Goal: Task Accomplishment & Management: Complete application form

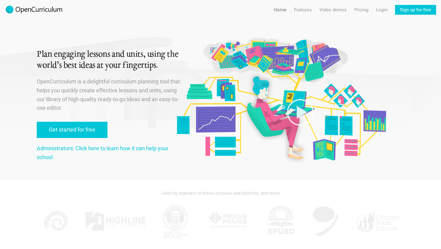
click at [73, 140] on div "Plan engaging lessons and units, using the world’s best ideas at your fingertip…" at bounding box center [109, 90] width 145 height 180
click at [83, 128] on link "Get started for free" at bounding box center [72, 130] width 71 height 16
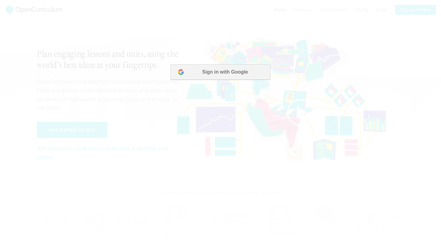
click at [215, 77] on button "Sign in with Google" at bounding box center [221, 71] width 100 height 15
click at [206, 74] on button "Sign in with Google" at bounding box center [221, 71] width 100 height 15
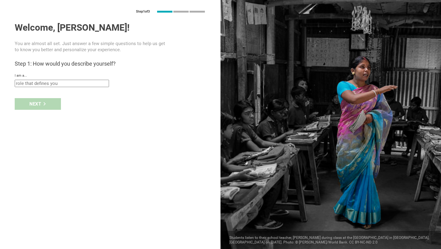
click at [68, 84] on input "text" at bounding box center [62, 83] width 94 height 7
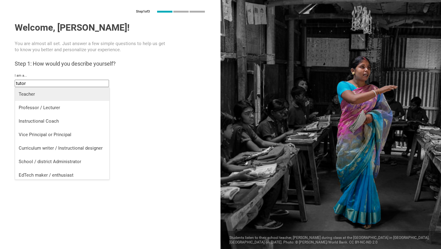
click at [74, 89] on li "Teacher" at bounding box center [62, 93] width 94 height 13
type input "Teacher"
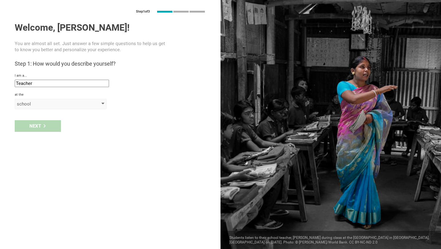
click at [48, 103] on div "school" at bounding box center [52, 104] width 70 height 6
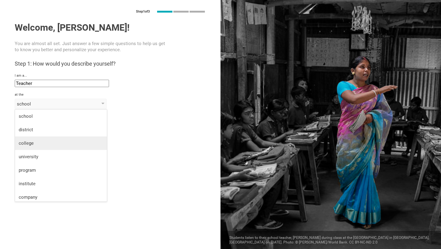
click at [43, 147] on li "college" at bounding box center [61, 142] width 92 height 13
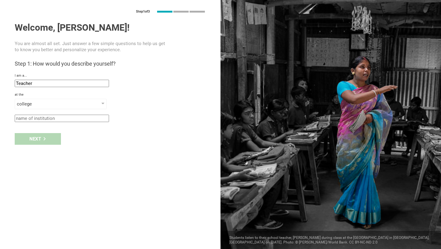
click at [55, 117] on input "text" at bounding box center [62, 118] width 94 height 7
click at [64, 106] on div "college" at bounding box center [52, 104] width 70 height 6
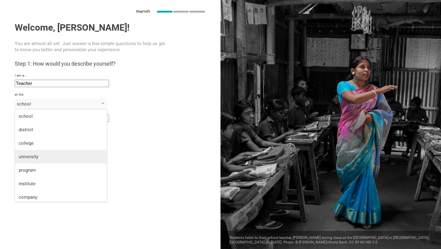
click at [43, 152] on li "university" at bounding box center [61, 156] width 92 height 13
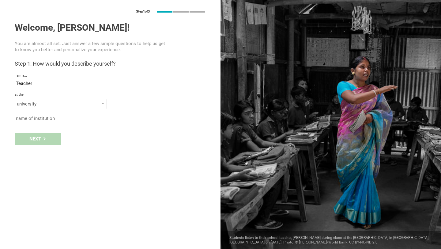
click at [58, 117] on input "text" at bounding box center [62, 118] width 94 height 7
type input "escp"
click at [104, 76] on div "I am a..." at bounding box center [110, 76] width 191 height 4
click at [104, 78] on div "I am a... Teacher Teacher Professor / Lecturer Instructional Coach Vice Princip…" at bounding box center [110, 80] width 191 height 13
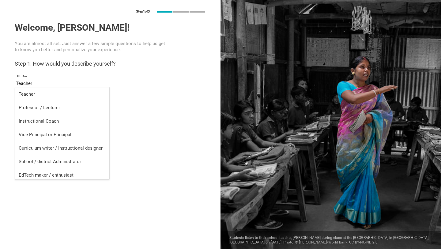
click at [104, 81] on input "Teacher" at bounding box center [62, 83] width 94 height 7
click at [137, 95] on div "at the" at bounding box center [110, 95] width 191 height 4
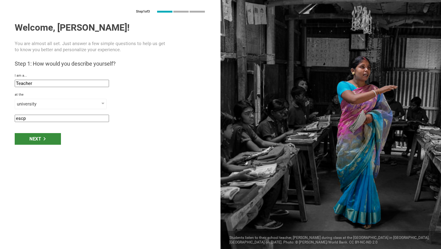
click at [51, 138] on div "Next" at bounding box center [38, 139] width 46 height 12
click at [37, 136] on div "Next" at bounding box center [38, 139] width 46 height 12
type input "Torino, Italy"
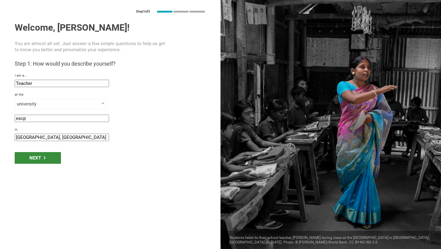
click at [45, 152] on div "Next" at bounding box center [38, 158] width 46 height 12
click at [51, 156] on div "Next" at bounding box center [38, 158] width 46 height 12
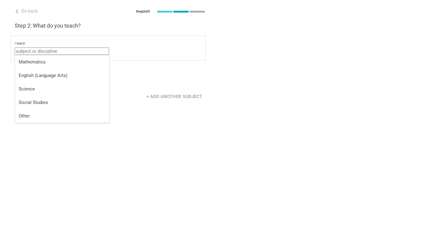
click at [83, 51] on input "text" at bounding box center [62, 51] width 94 height 7
click at [81, 57] on li "Mathematics" at bounding box center [62, 61] width 94 height 13
type input "Mathematics"
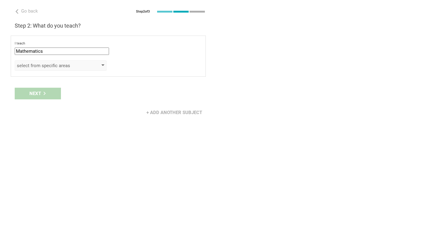
click at [59, 63] on div "select from specific areas" at bounding box center [52, 66] width 70 height 6
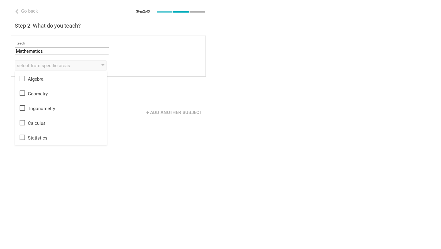
click at [122, 59] on div "I teach Mathematics Mathematics English (Language Arts) Science Social Studies …" at bounding box center [108, 56] width 195 height 41
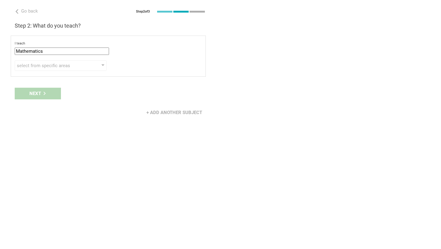
click at [59, 91] on div "Next" at bounding box center [110, 93] width 221 height 19
click at [55, 66] on div "select from specific areas" at bounding box center [52, 66] width 70 height 6
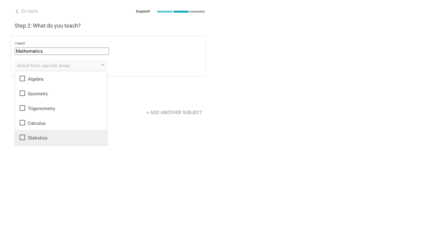
click at [58, 137] on div "Statistics" at bounding box center [61, 137] width 85 height 7
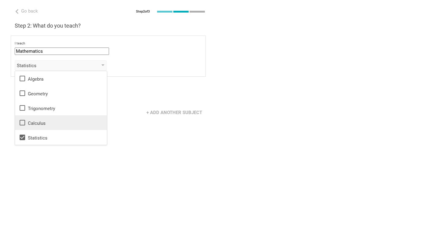
click at [58, 124] on div "Calculus" at bounding box center [61, 122] width 85 height 7
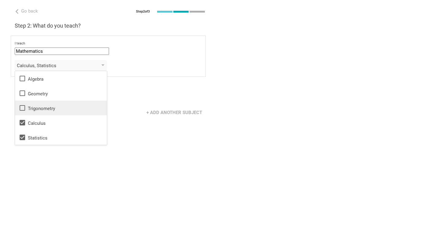
click at [58, 114] on li "Trigonometry" at bounding box center [61, 108] width 92 height 15
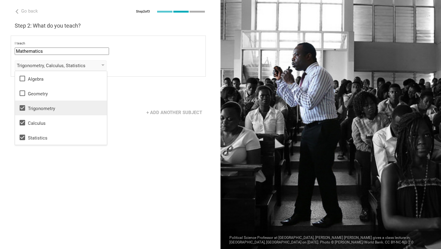
click at [58, 101] on li "Trigonometry" at bounding box center [61, 108] width 92 height 15
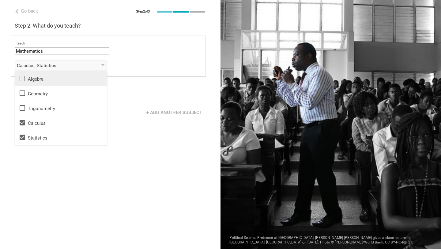
click at [50, 77] on div "Algebra" at bounding box center [61, 78] width 85 height 7
click at [50, 83] on li "Algebra" at bounding box center [61, 78] width 92 height 15
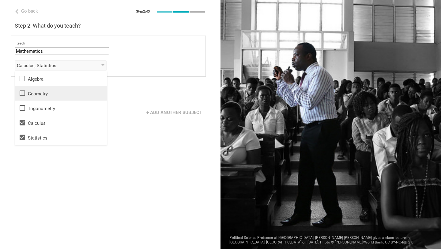
click at [50, 91] on div "Geometry" at bounding box center [61, 92] width 85 height 7
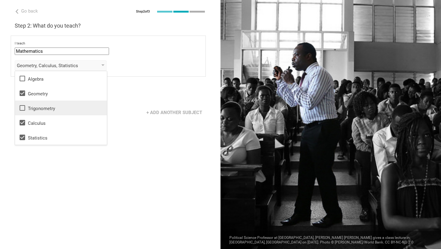
click at [50, 107] on div "Trigonometry" at bounding box center [61, 107] width 85 height 7
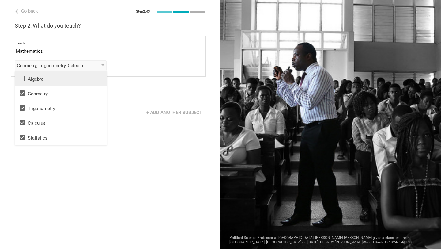
click at [55, 79] on div "Algebra" at bounding box center [61, 78] width 85 height 7
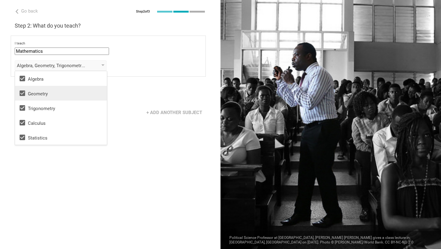
click at [55, 94] on div "Geometry" at bounding box center [61, 92] width 85 height 7
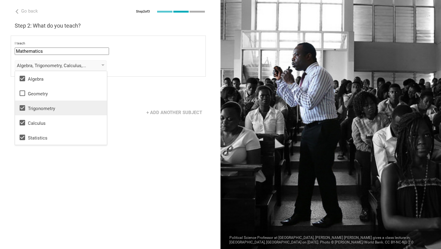
click at [55, 101] on li "Trigonometry" at bounding box center [61, 108] width 92 height 15
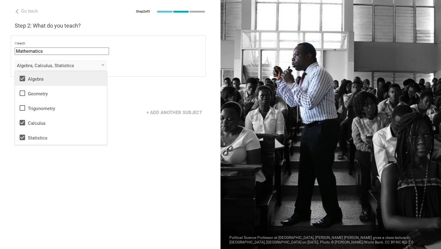
click at [51, 81] on div "Algebra" at bounding box center [61, 78] width 85 height 7
click at [70, 76] on div "Algebra" at bounding box center [61, 78] width 85 height 7
click at [141, 119] on div "+ Add another subject" at bounding box center [110, 112] width 221 height 19
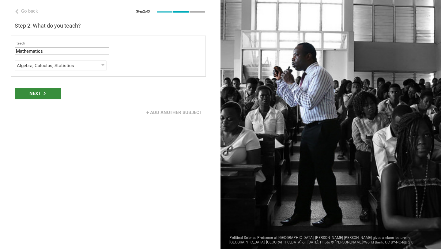
click at [49, 95] on div "Next" at bounding box center [38, 94] width 46 height 12
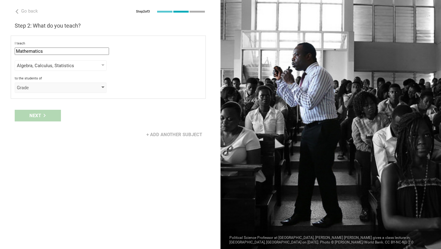
click at [59, 85] on div "Grade" at bounding box center [52, 88] width 70 height 6
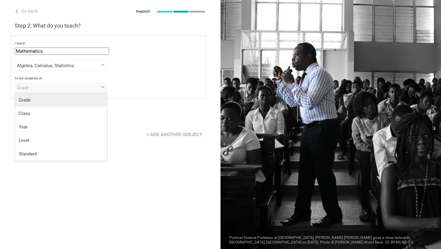
click at [61, 100] on div "Grade" at bounding box center [61, 100] width 85 height 6
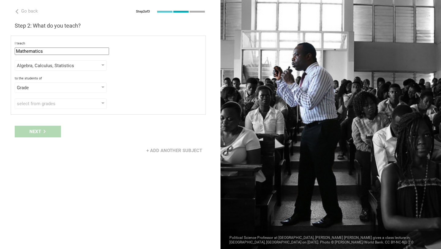
click at [85, 109] on div "I teach Mathematics Mathematics English (Language Arts) Science Social Studies …" at bounding box center [108, 75] width 195 height 79
click at [85, 105] on div "select from grades" at bounding box center [52, 104] width 70 height 6
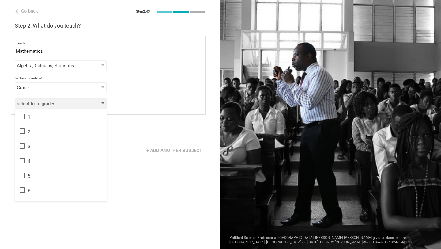
click at [85, 103] on div "select from grades" at bounding box center [52, 104] width 70 height 6
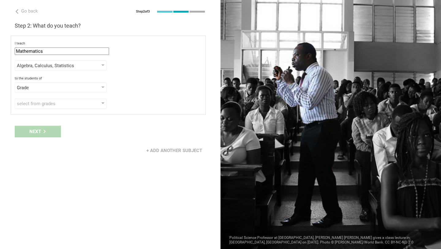
click at [80, 79] on div "to the students of" at bounding box center [108, 78] width 187 height 4
click at [80, 82] on div "to the students of Grade Grade Class Year Level Standard" at bounding box center [108, 84] width 187 height 17
click at [80, 85] on div "Grade" at bounding box center [52, 88] width 70 height 6
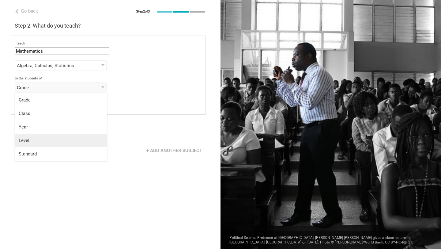
click at [48, 143] on div "Level" at bounding box center [61, 140] width 85 height 6
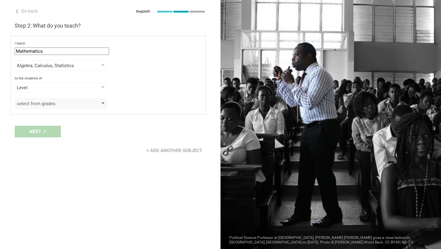
click at [54, 103] on div "select from grades" at bounding box center [52, 104] width 70 height 6
click at [62, 97] on div "I teach Mathematics Mathematics English (Language Arts) Science Social Studies …" at bounding box center [108, 75] width 195 height 79
click at [65, 101] on div "select from grades" at bounding box center [52, 104] width 70 height 6
click at [40, 130] on div "Next" at bounding box center [110, 131] width 221 height 19
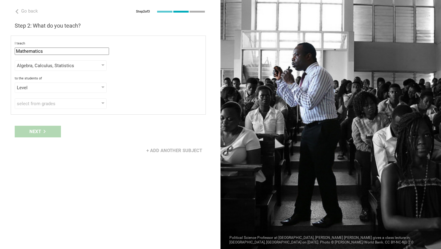
click at [45, 98] on div "I teach Mathematics Mathematics English (Language Arts) Science Social Studies …" at bounding box center [108, 75] width 195 height 79
click at [45, 106] on div "select from grades" at bounding box center [52, 104] width 70 height 6
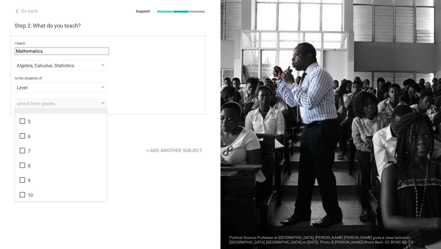
scroll to position [99, 0]
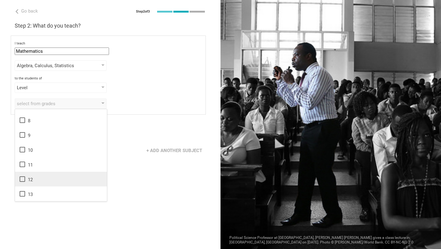
click at [34, 183] on li "12" at bounding box center [61, 179] width 92 height 15
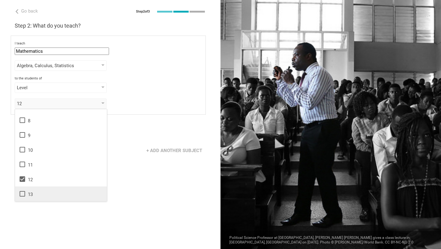
click at [34, 193] on div "13" at bounding box center [61, 193] width 85 height 7
click at [116, 154] on div "+ Add another subject" at bounding box center [110, 150] width 221 height 19
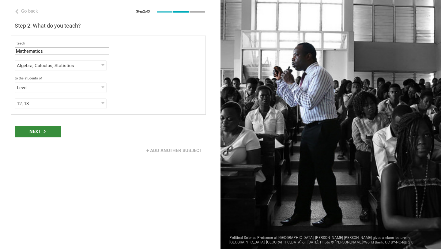
click at [53, 133] on div "Next" at bounding box center [38, 132] width 46 height 12
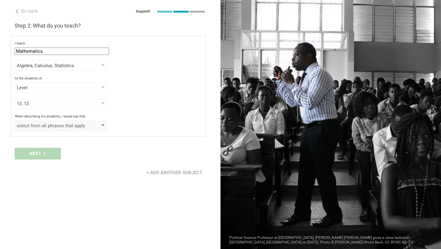
click at [65, 126] on div "select from all phrases that apply" at bounding box center [52, 126] width 70 height 6
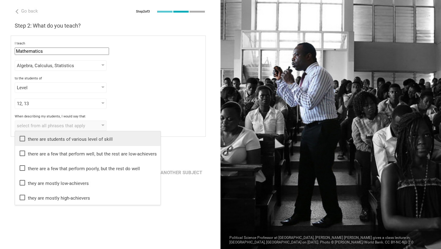
click at [106, 140] on div "there are students of various level of skill" at bounding box center [88, 138] width 138 height 7
click at [69, 139] on div "there are students of various level of skill" at bounding box center [88, 138] width 138 height 7
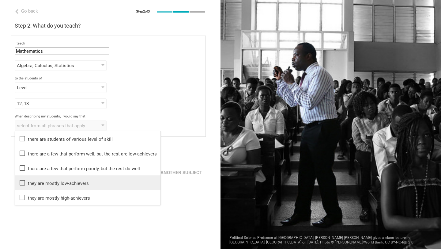
click at [55, 184] on div "they are mostly low-achievers" at bounding box center [88, 182] width 138 height 7
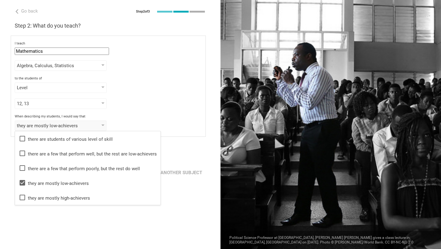
click at [143, 103] on div "12, 13 1 2 3 4 5 6 7 8 9 10 11 12 13" at bounding box center [108, 103] width 187 height 10
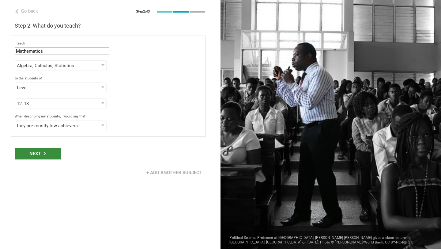
click at [41, 148] on div "Next" at bounding box center [38, 154] width 46 height 12
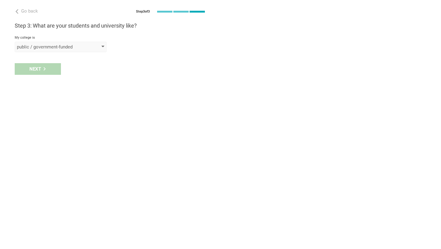
click at [54, 46] on div "public / government-funded" at bounding box center [52, 47] width 70 height 6
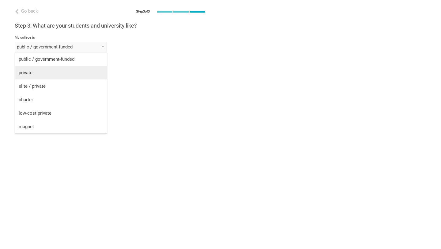
click at [59, 70] on div "private" at bounding box center [61, 73] width 85 height 6
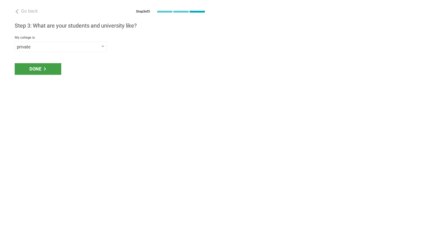
click at [47, 59] on div "Done" at bounding box center [110, 68] width 221 height 19
click at [47, 65] on div "Done" at bounding box center [38, 69] width 47 height 12
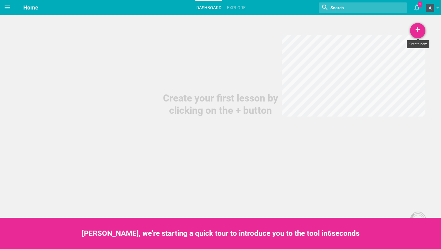
click at [422, 28] on div "+" at bounding box center [417, 30] width 15 height 15
drag, startPoint x: 399, startPoint y: 45, endPoint x: 386, endPoint y: 58, distance: 18.2
click at [386, 58] on ul "Lesson Unit Course" at bounding box center [403, 61] width 46 height 40
click at [422, 24] on div "+" at bounding box center [417, 30] width 15 height 15
click at [392, 55] on link "Unit" at bounding box center [403, 60] width 46 height 13
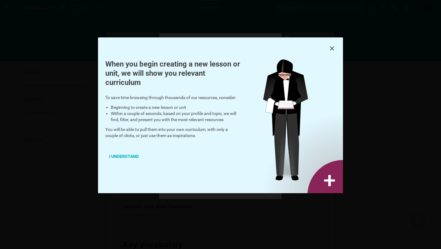
click at [334, 49] on icon at bounding box center [332, 48] width 7 height 7
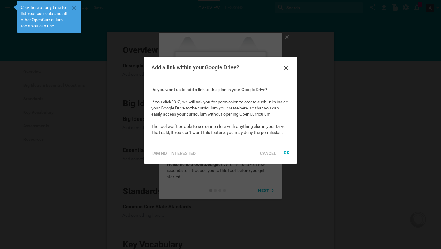
click at [292, 64] on div "Add a link within your Google Drive?" at bounding box center [220, 68] width 153 height 22
click at [287, 66] on icon at bounding box center [286, 67] width 7 height 7
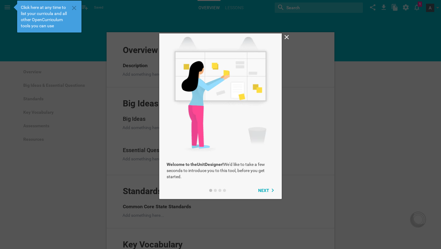
click at [287, 31] on div at bounding box center [220, 124] width 441 height 249
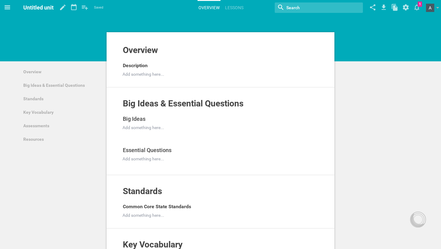
click at [2, 7] on span at bounding box center [7, 7] width 15 height 15
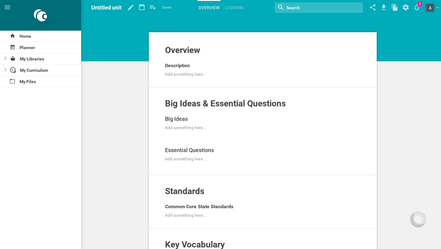
click at [5, 4] on icon at bounding box center [7, 7] width 7 height 7
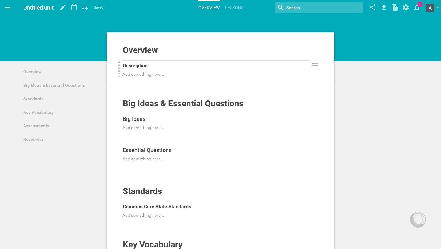
click at [139, 67] on span "Description" at bounding box center [135, 66] width 25 height 6
click at [221, 25] on div "Title" at bounding box center [218, 22] width 19 height 11
click at [211, 3] on link "Overview" at bounding box center [209, 7] width 23 height 13
click at [230, 3] on link "Lessons" at bounding box center [234, 7] width 20 height 13
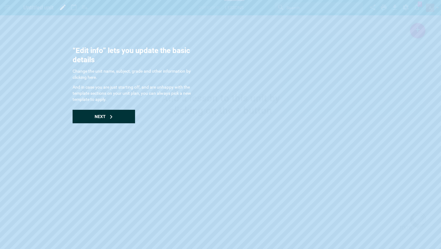
click at [106, 116] on div "Next" at bounding box center [104, 116] width 63 height 13
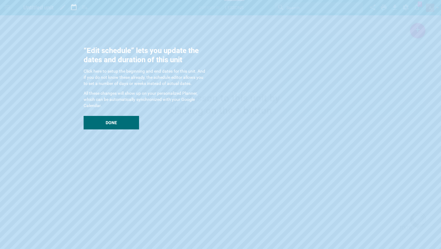
click at [123, 110] on div "“Edit schedule” lets you update the dates and duration of this unit Click here …" at bounding box center [145, 87] width 123 height 83
click at [121, 117] on div "Done" at bounding box center [111, 122] width 55 height 13
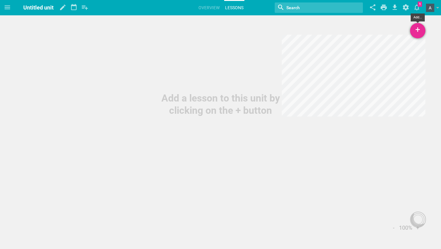
click at [419, 28] on div "+" at bounding box center [417, 30] width 15 height 15
click at [394, 50] on link "New Lesson..." at bounding box center [389, 47] width 74 height 13
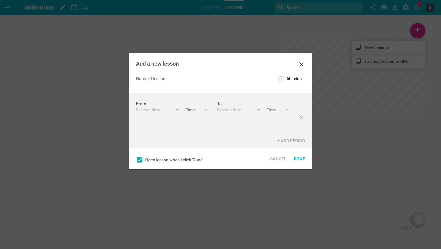
click at [143, 109] on div "Select a date" at bounding box center [154, 110] width 37 height 6
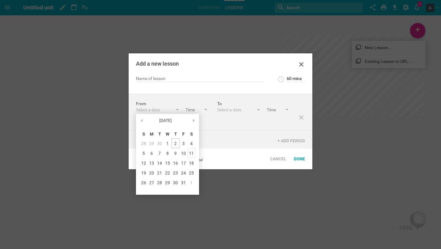
click at [190, 153] on div "11" at bounding box center [192, 153] width 8 height 10
click at [247, 116] on div "From October 11th '25 October 25 S M T W T F S 28 29 30 1 2 3 4 5 6 7 8 9 10 11…" at bounding box center [221, 111] width 184 height 37
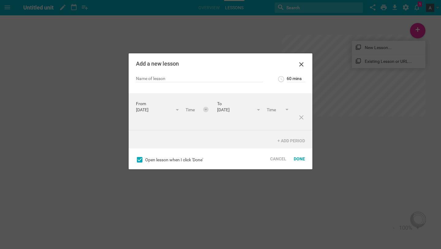
click at [204, 107] on div at bounding box center [206, 110] width 6 height 6
type input "10:00am"
click at [196, 124] on div "From October 11th '25 October 25 S M T W T F S 28 29 30 1 2 3 4 5 6 7 8 9 10 11…" at bounding box center [221, 111] width 184 height 37
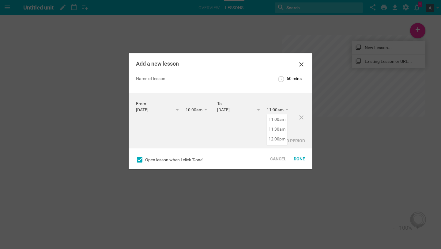
click at [280, 112] on input "11:00am" at bounding box center [278, 110] width 23 height 7
type input "12:00pm"
click at [278, 138] on div "From October 11th '25 October 25 S M T W T F S 28 29 30 1 2 3 4 5 6 7 8 9 10 11…" at bounding box center [221, 120] width 184 height 55
click at [218, 83] on div "60 mins 5 mins 10 mins 15 mins 20 mins 25 mins 30 mins 35 mins 40 mins 45 mins …" at bounding box center [221, 84] width 184 height 18
click at [216, 81] on input "text" at bounding box center [199, 79] width 127 height 6
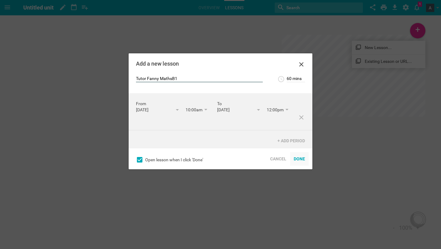
type input "Tutor Fanny MathsB1"
click at [299, 157] on div "Done" at bounding box center [299, 158] width 19 height 13
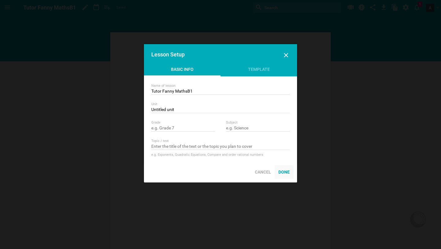
click at [281, 171] on div "Done" at bounding box center [284, 171] width 19 height 13
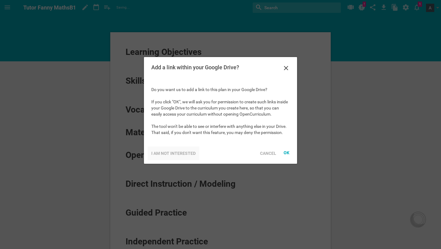
drag, startPoint x: 267, startPoint y: 150, endPoint x: 186, endPoint y: 146, distance: 81.0
click at [186, 146] on div "I am not interested Cancel" at bounding box center [220, 153] width 153 height 21
click at [186, 146] on div "I am not interested" at bounding box center [174, 152] width 52 height 13
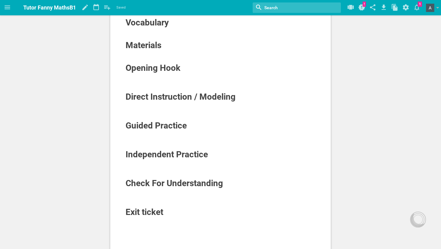
scroll to position [82, 0]
